Goal: Navigation & Orientation: Go to known website

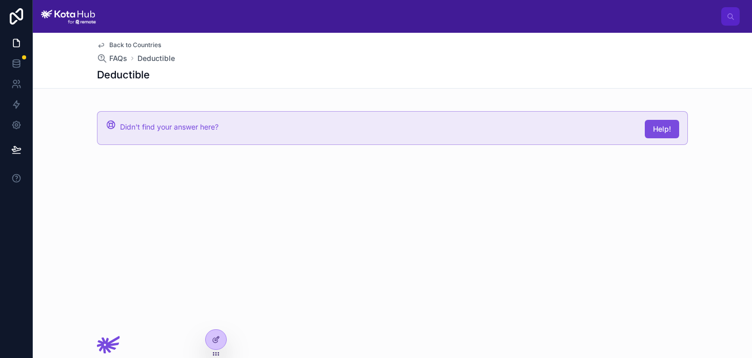
scroll to position [603, 0]
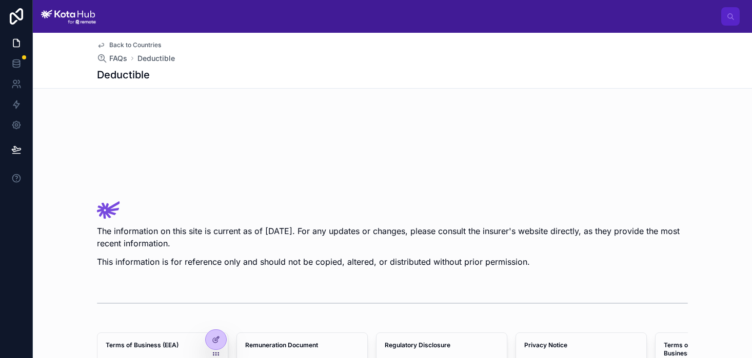
click at [60, 3] on div at bounding box center [68, 16] width 55 height 33
click at [61, 22] on img at bounding box center [68, 16] width 55 height 16
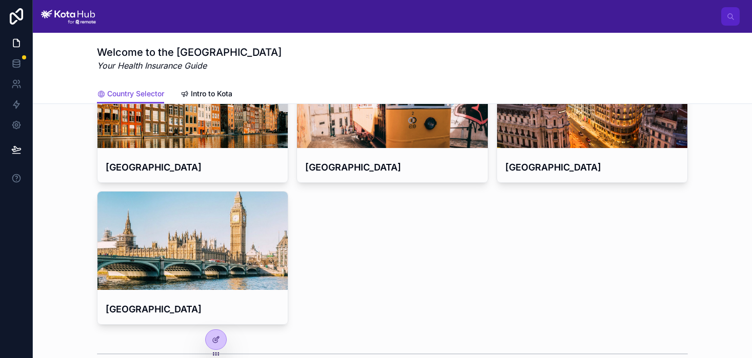
scroll to position [439, 0]
